Goal: Task Accomplishment & Management: Use online tool/utility

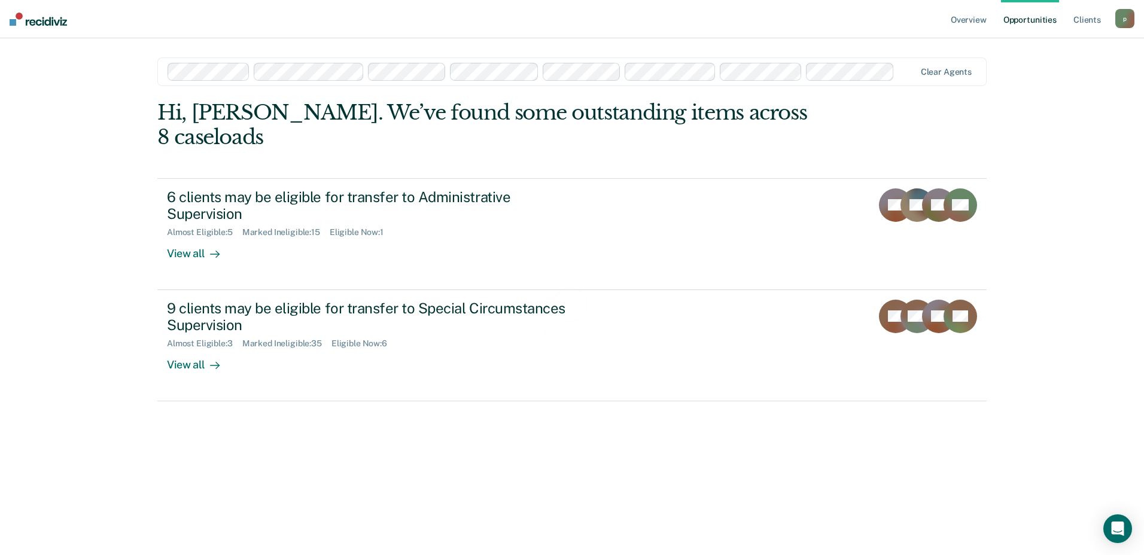
click at [903, 74] on div at bounding box center [907, 72] width 16 height 14
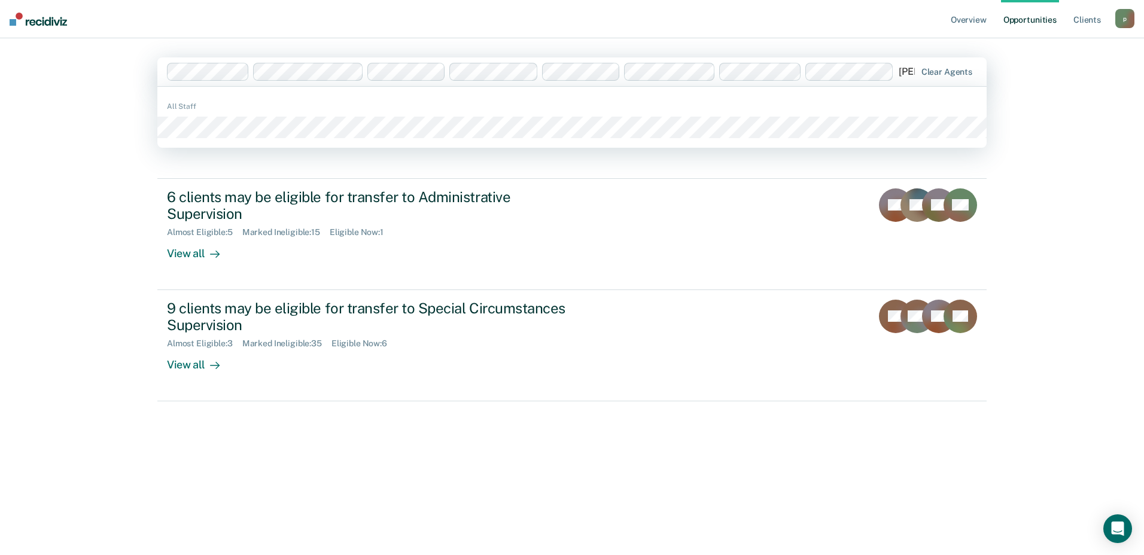
type input "blank"
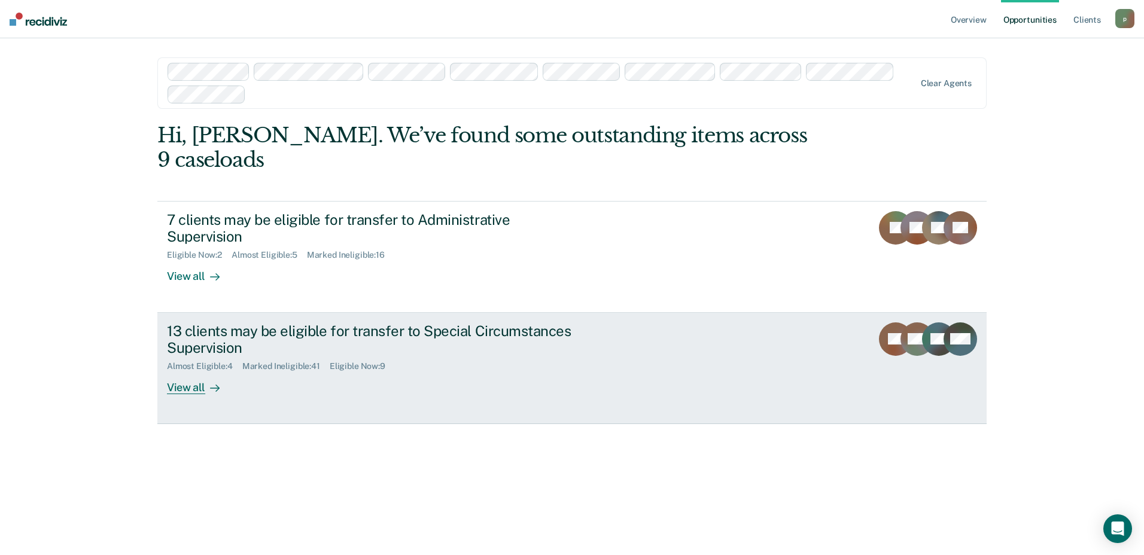
click at [508, 322] on div "13 clients may be eligible for transfer to Special Circumstances Supervision" at bounding box center [377, 339] width 420 height 35
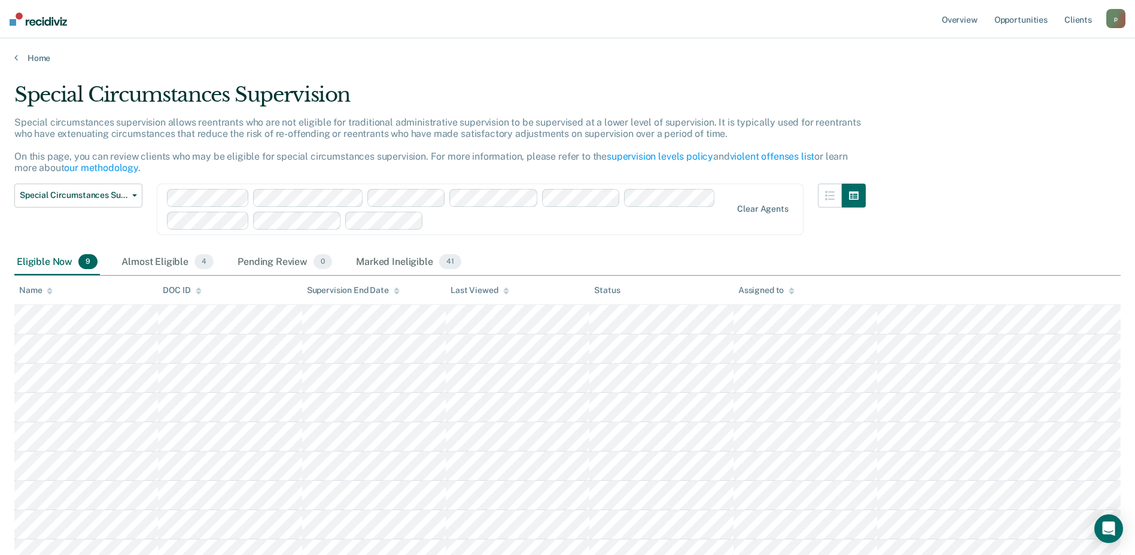
click at [761, 285] on div "Assigned to" at bounding box center [766, 290] width 56 height 10
click at [45, 54] on link "Home" at bounding box center [567, 58] width 1106 height 11
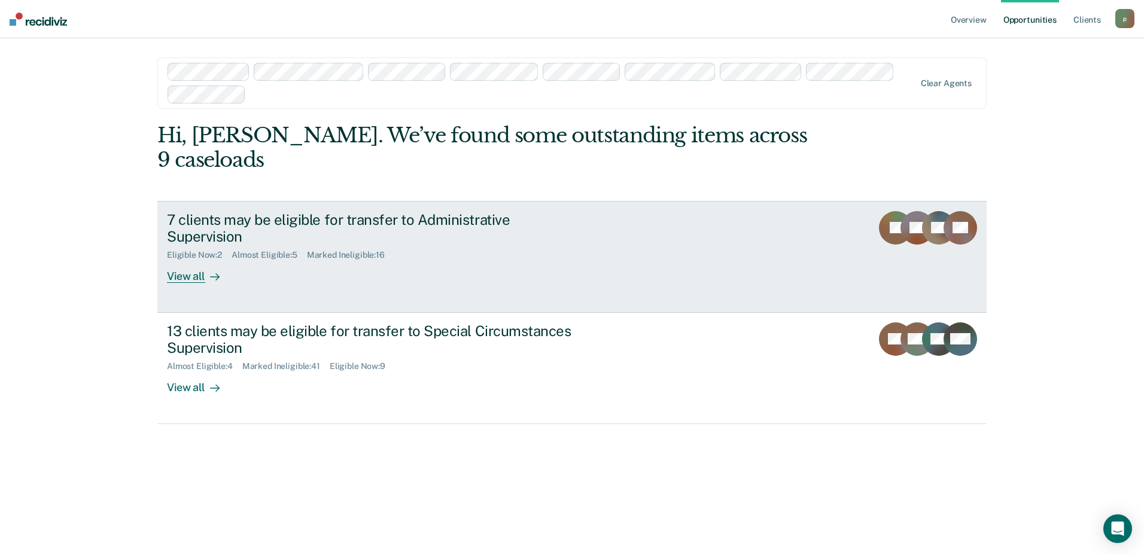
click at [385, 250] on div "Marked Ineligible : 16" at bounding box center [350, 255] width 87 height 10
